Goal: Transaction & Acquisition: Purchase product/service

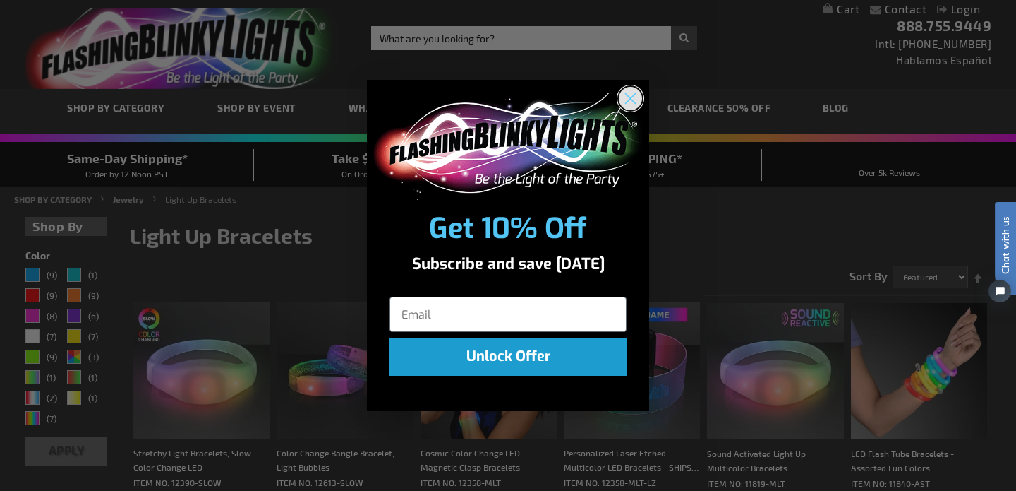
click at [632, 100] on icon "Close dialog" at bounding box center [631, 99] width 10 height 10
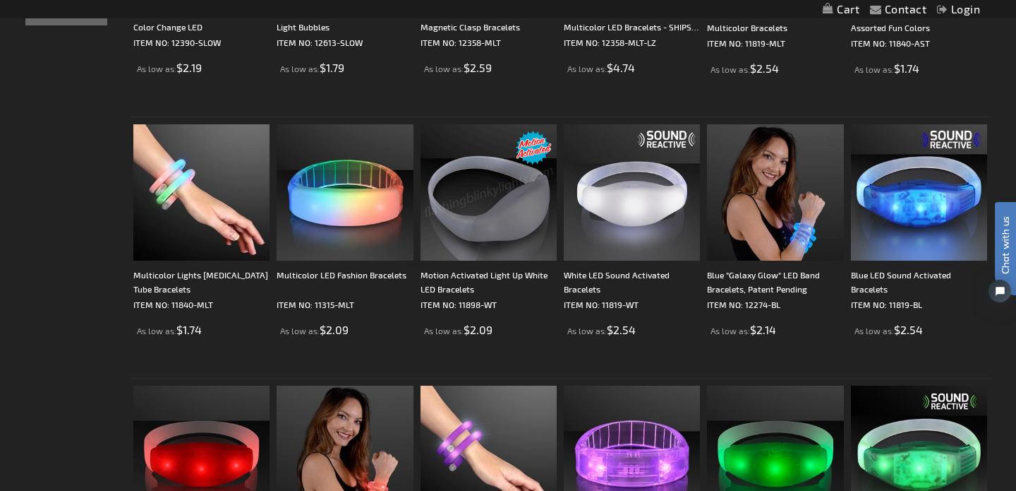
scroll to position [439, 0]
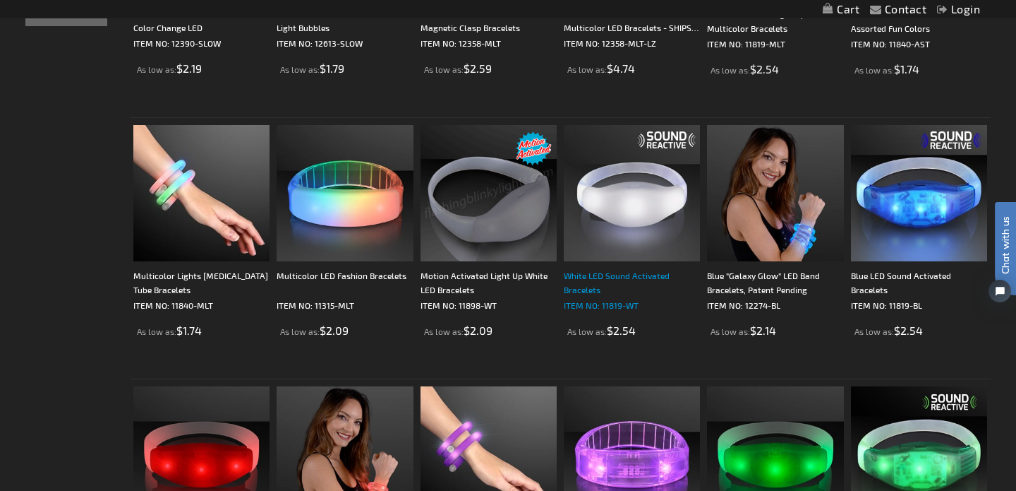
click at [609, 302] on p "ITEM NO: 11819-WT" at bounding box center [632, 305] width 136 height 14
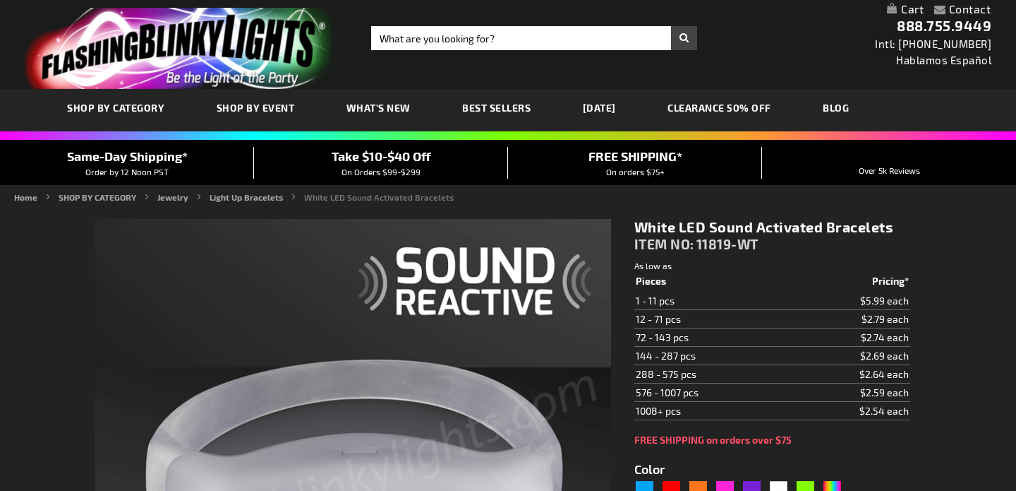
type input "5646"
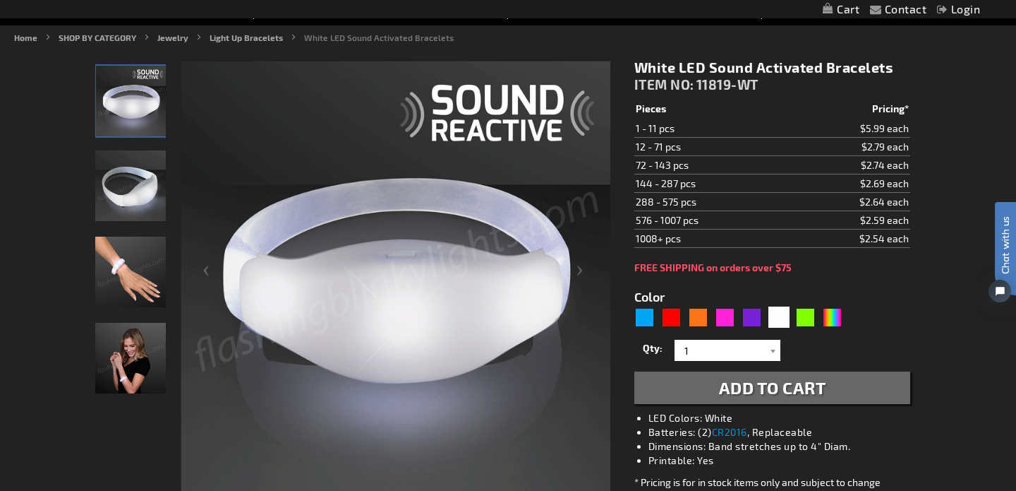
scroll to position [131, 0]
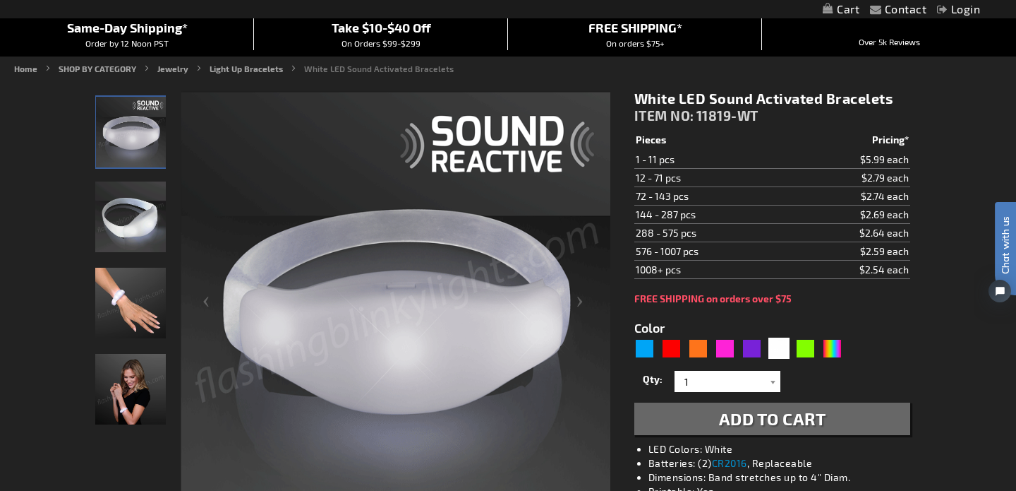
click at [150, 215] on img "White Light Up Sound Activated Bracelet" at bounding box center [130, 216] width 71 height 71
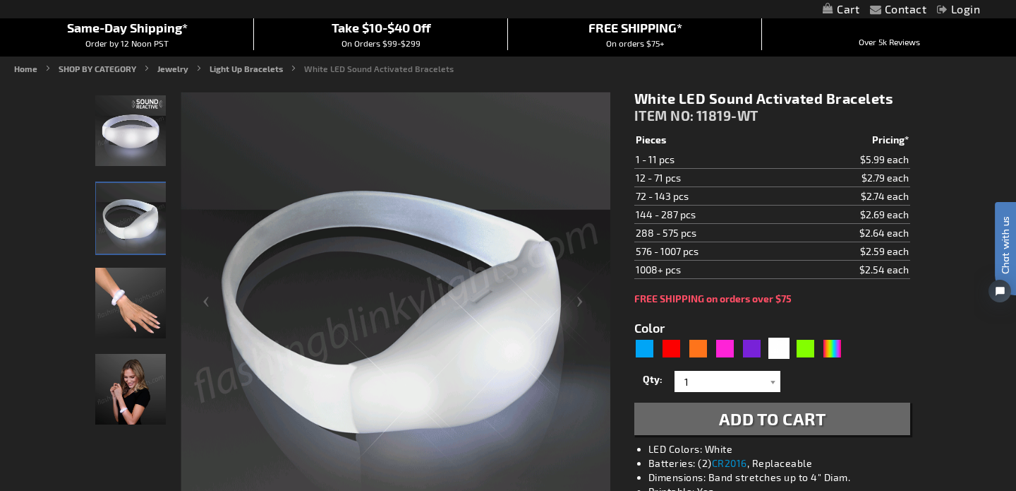
click at [137, 275] on img "Hand model wearing White Light Up Sound Activated Bracelet" at bounding box center [130, 303] width 71 height 71
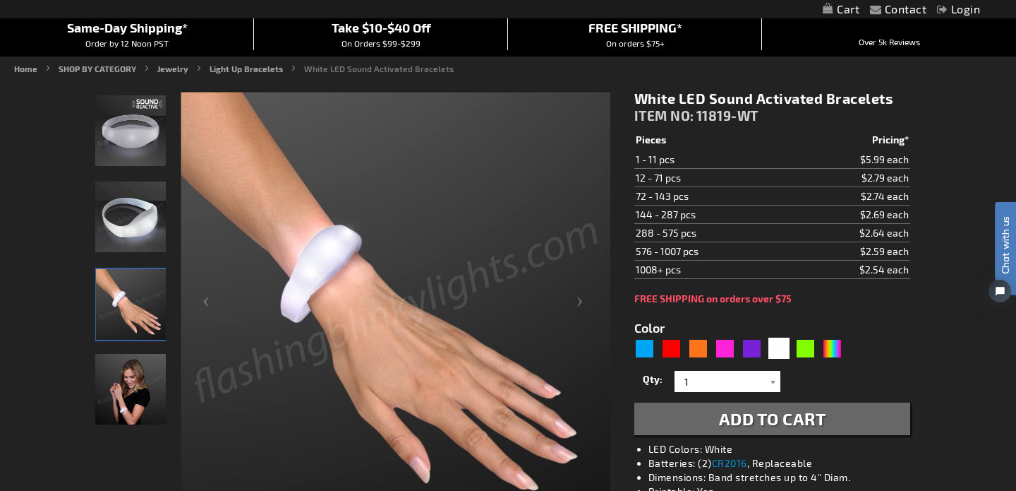
click at [139, 379] on img "Model wearing White Light Up Sound Activated Bracelet" at bounding box center [130, 389] width 71 height 71
